Goal: Find specific page/section: Find specific page/section

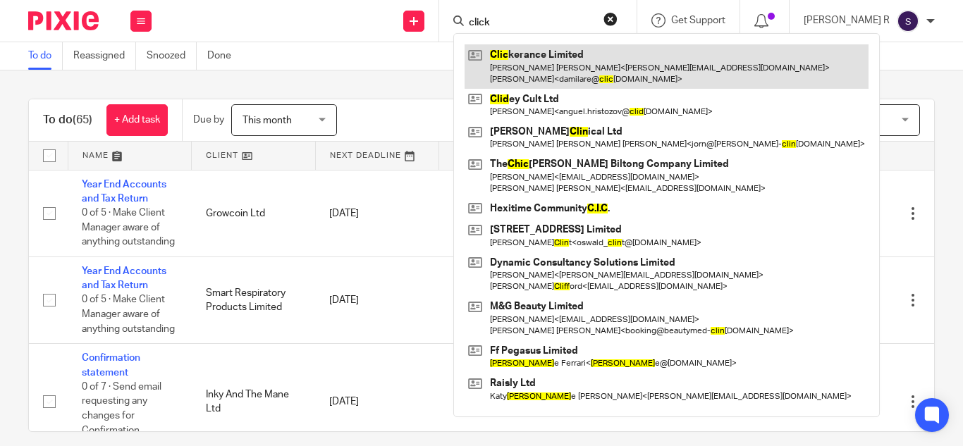
type input "click"
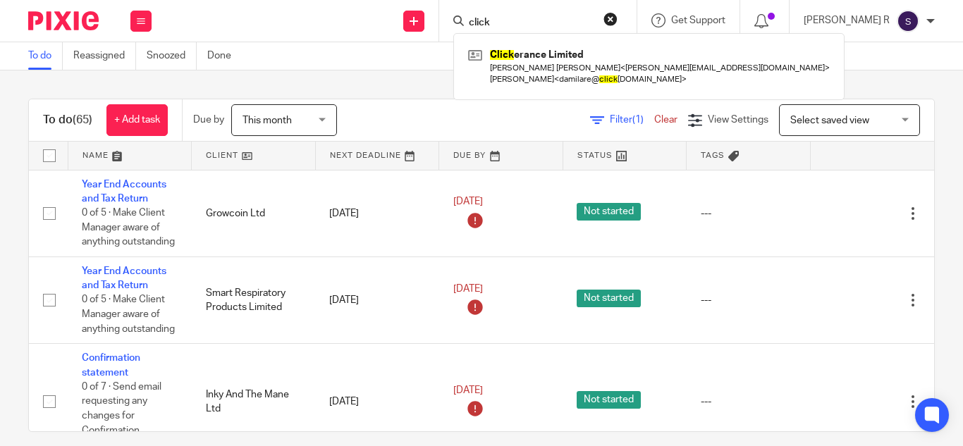
click at [425, 78] on div "To do (65) + Add task Due by This month This month Today Tomorrow This week Nex…" at bounding box center [481, 258] width 963 height 376
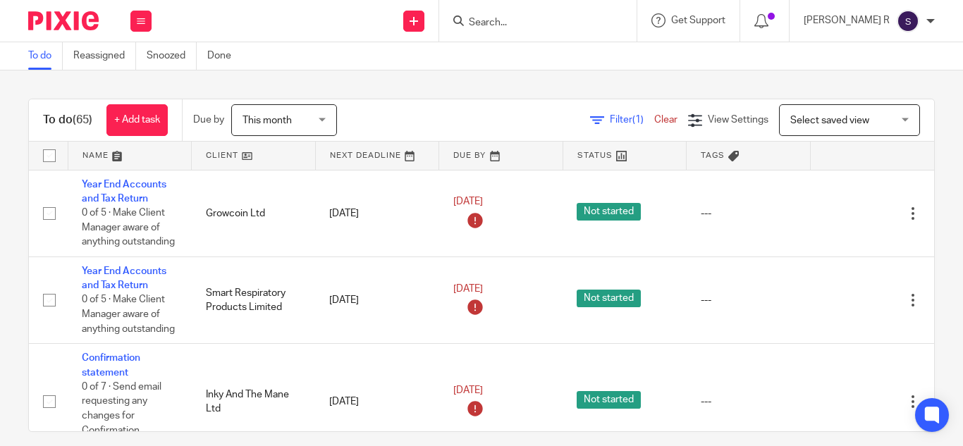
click at [534, 25] on input "Search" at bounding box center [530, 23] width 127 height 13
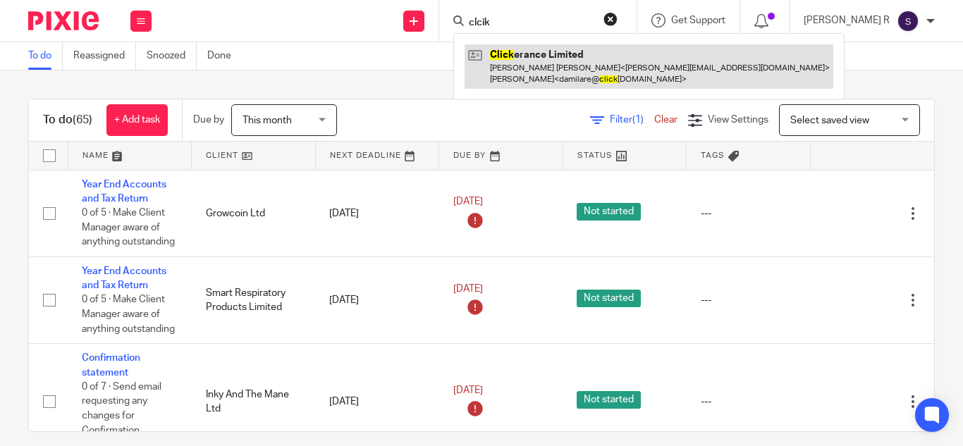
type input "clcik"
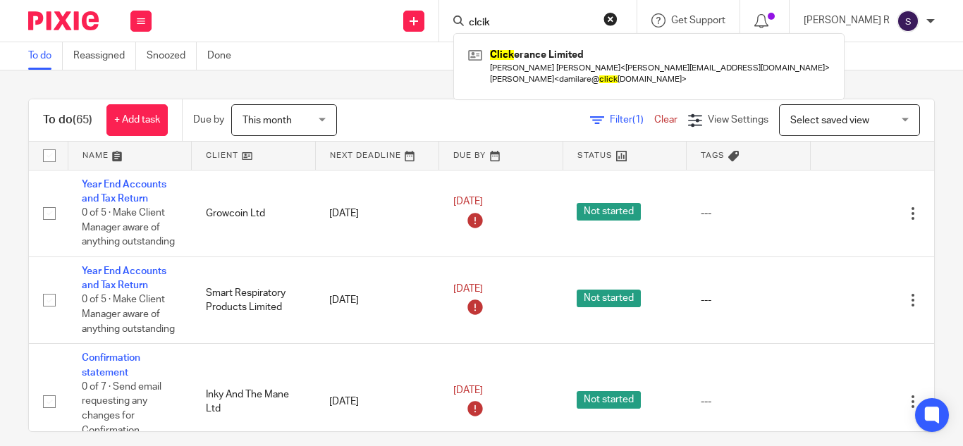
drag, startPoint x: 446, startPoint y: 70, endPoint x: 545, endPoint y: 2, distance: 120.1
click at [450, 69] on main "To do Reassigned Snoozed Done To do (65) + Add task Due by This month This mont…" at bounding box center [481, 223] width 963 height 446
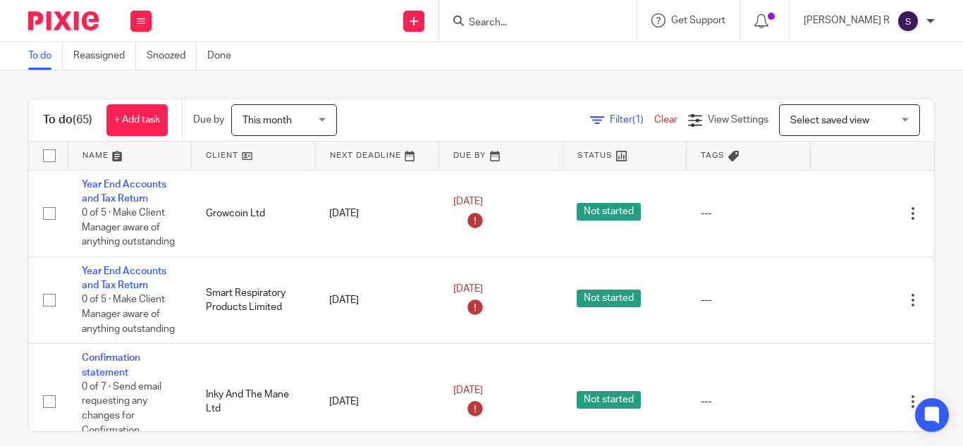
click at [410, 104] on div "Filter (1) Clear View Settings View Settings (1) Filters Clear Save Manage save…" at bounding box center [648, 120] width 572 height 32
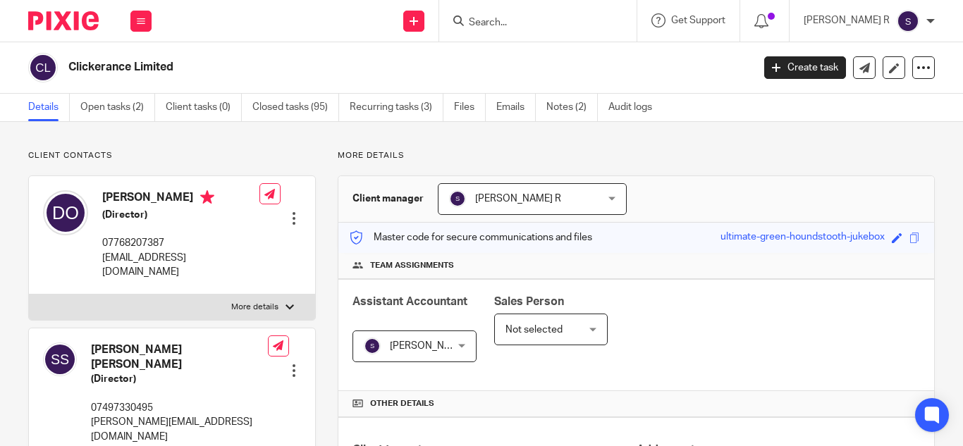
scroll to position [352, 0]
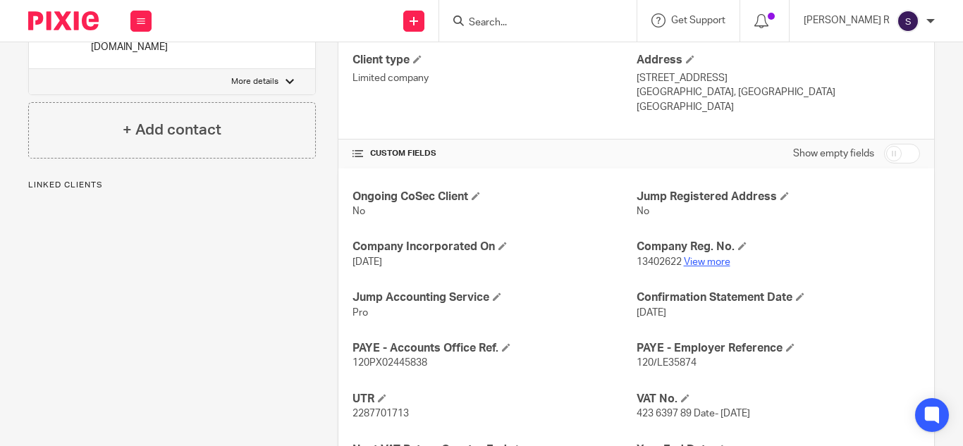
click at [699, 264] on link "View more" at bounding box center [707, 262] width 47 height 10
